Goal: Book appointment/travel/reservation

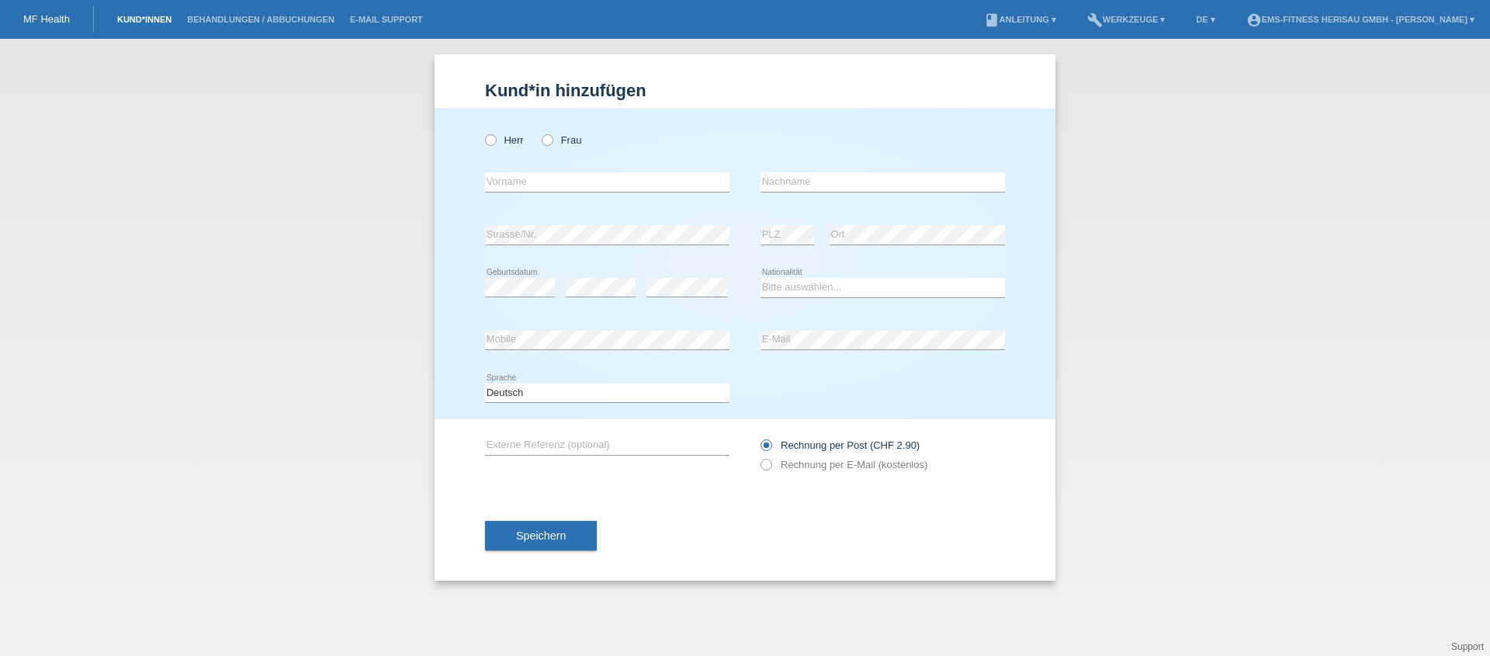
click at [149, 20] on link "Kund*innen" at bounding box center [144, 19] width 70 height 9
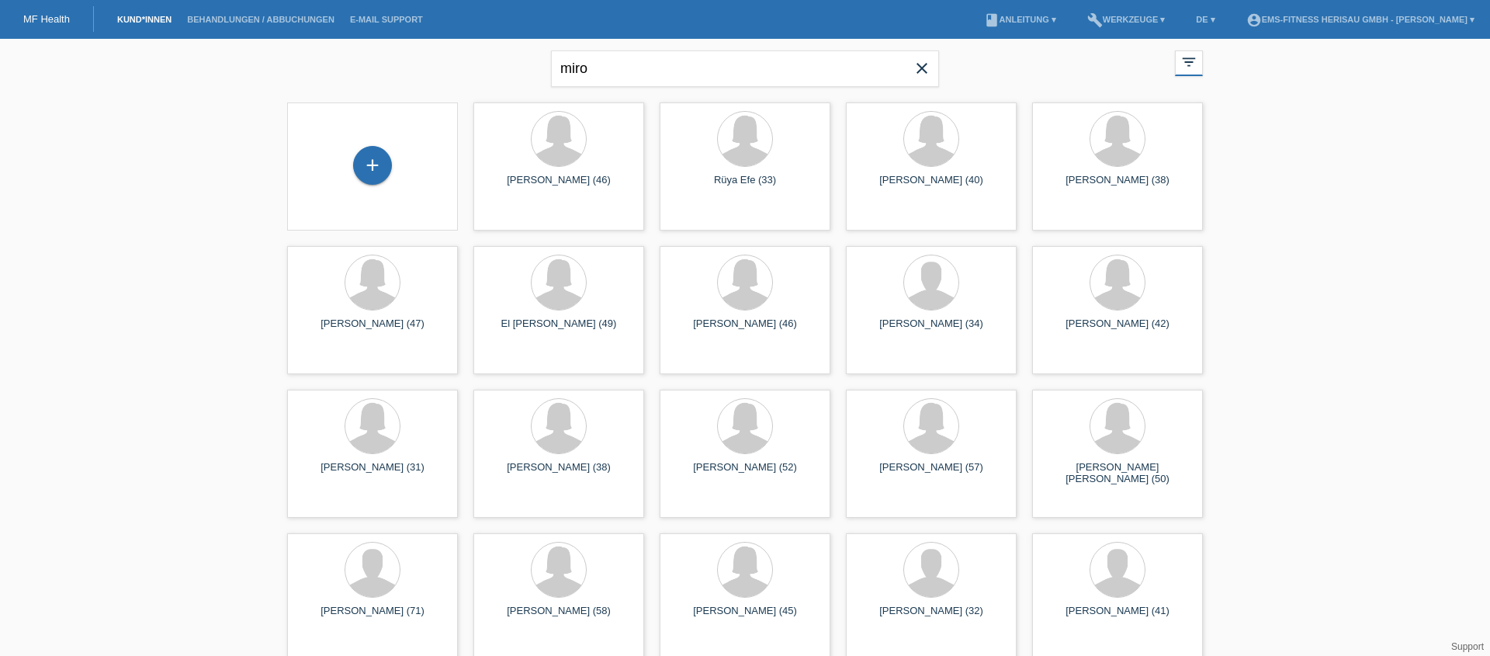
type input "miro"
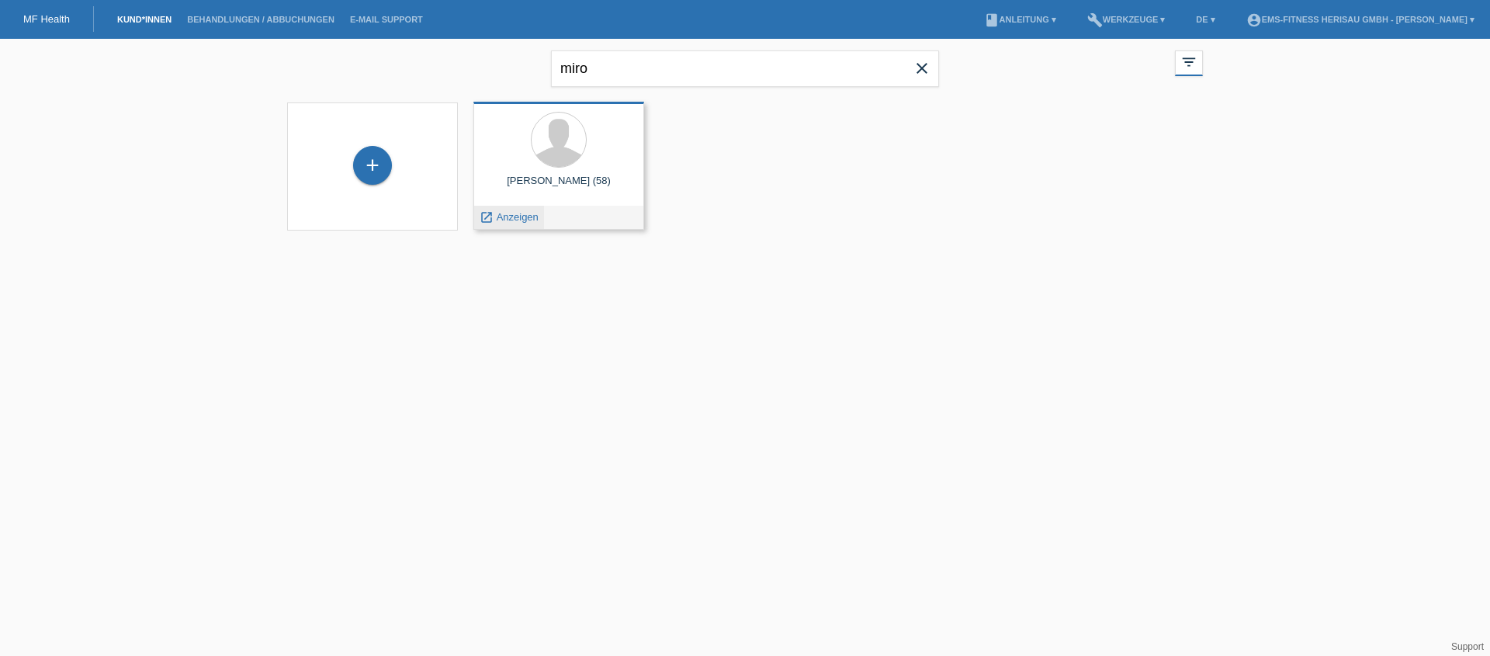
click at [497, 220] on span "Anzeigen" at bounding box center [518, 217] width 42 height 12
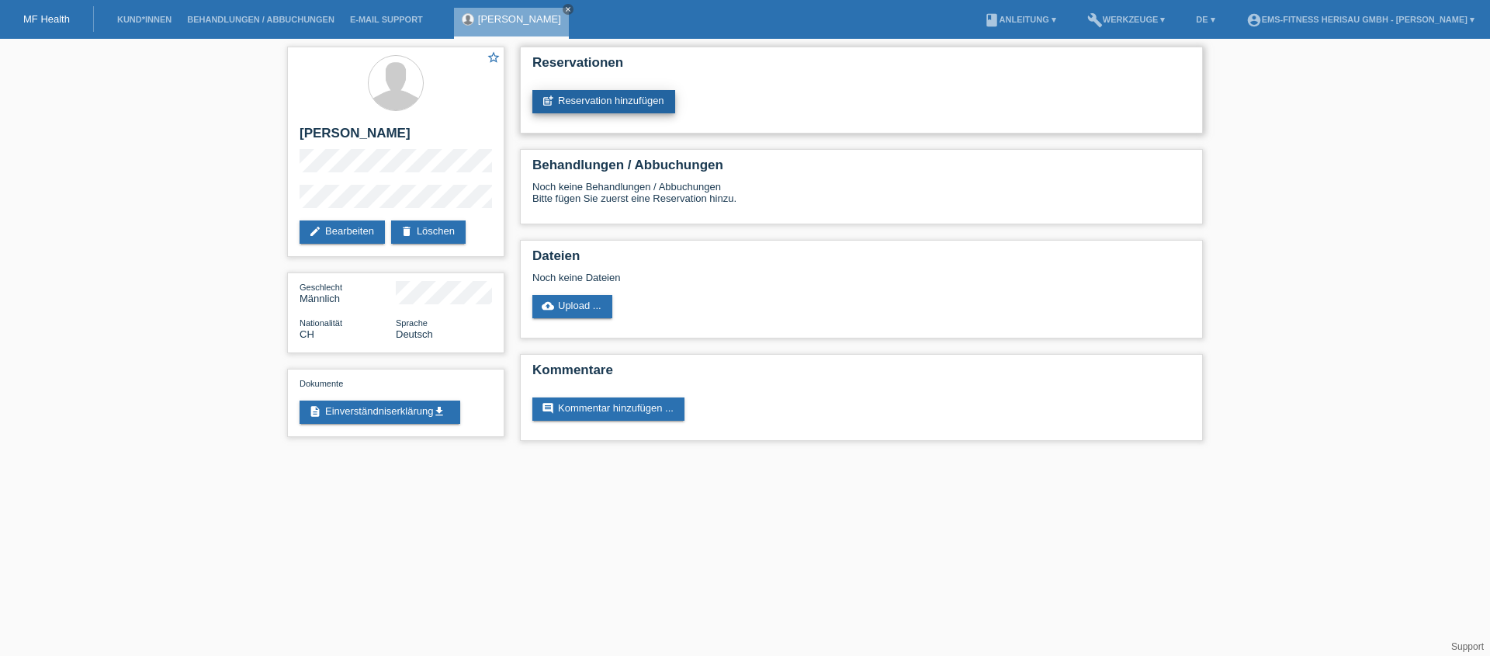
click at [572, 106] on link "post_add Reservation hinzufügen" at bounding box center [603, 101] width 143 height 23
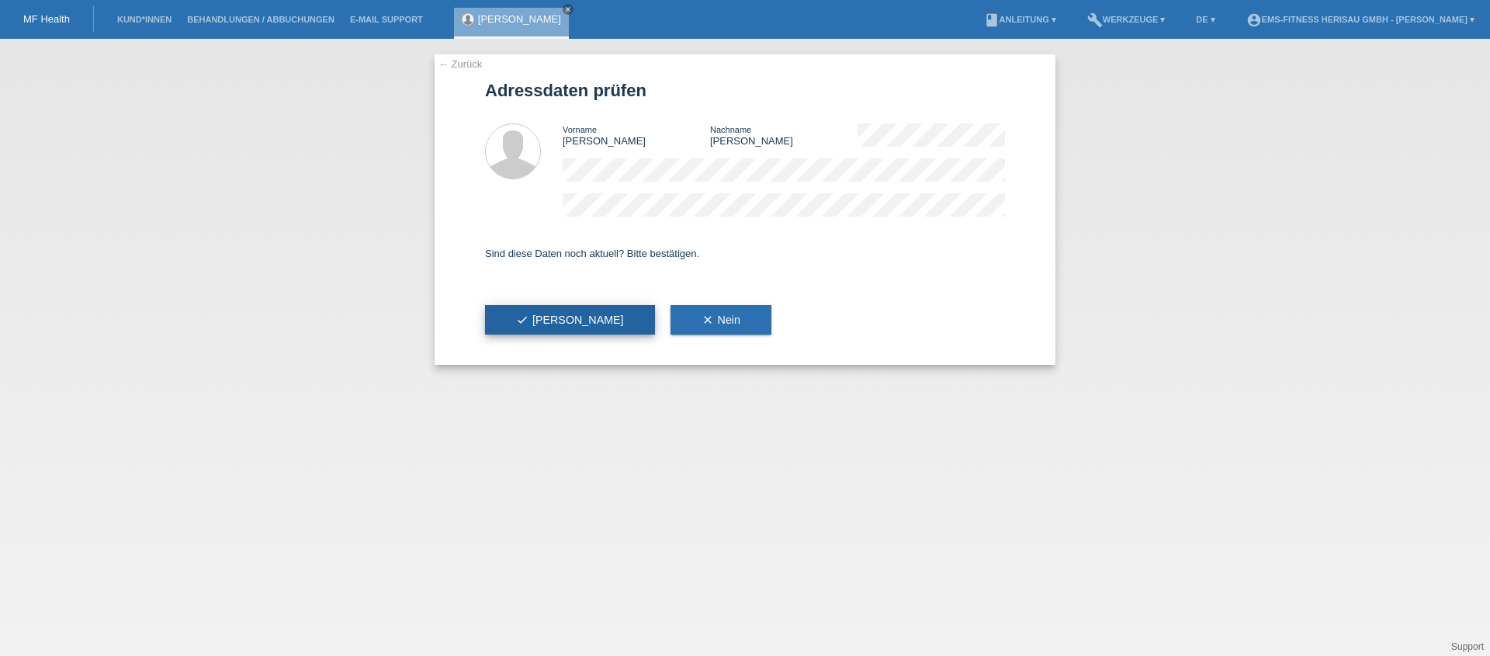
click at [535, 310] on button "check Ja" at bounding box center [570, 319] width 170 height 29
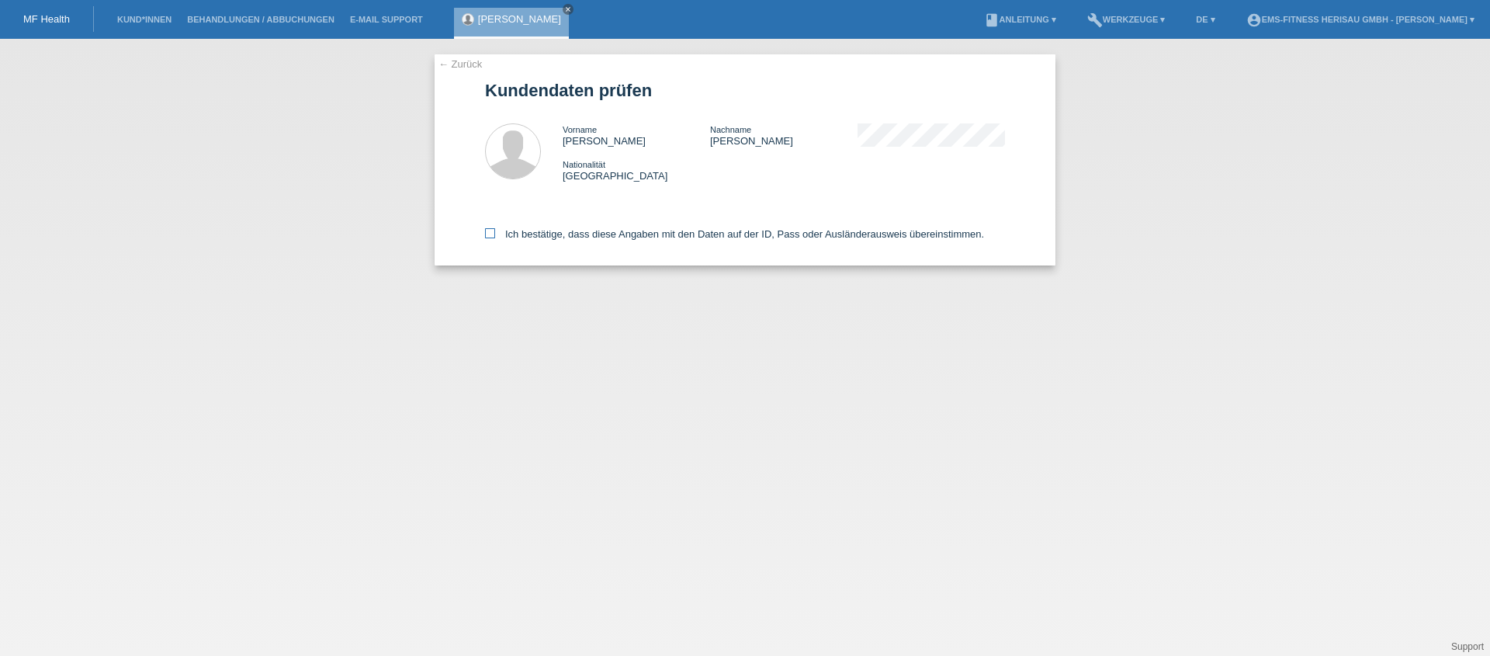
click at [684, 236] on label "Ich bestätige, dass diese Angaben mit den Daten auf der ID, Pass oder Ausländer…" at bounding box center [734, 234] width 499 height 12
click at [495, 236] on input "Ich bestätige, dass diese Angaben mit den Daten auf der ID, Pass oder Ausländer…" at bounding box center [490, 233] width 10 height 10
checkbox input "true"
